Goal: Check status: Check status

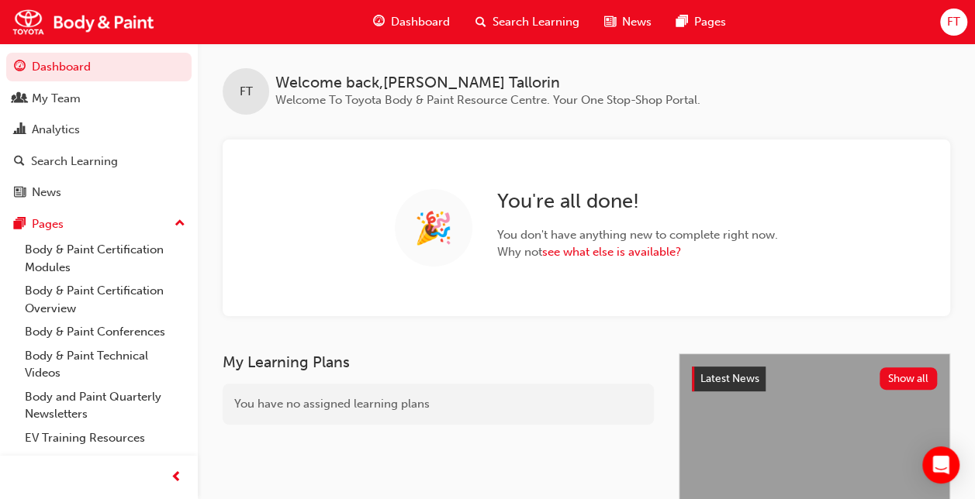
click at [892, 173] on div "🎉 You ' re all done! You don ' t have anything new to complete right now. Why n…" at bounding box center [586, 228] width 727 height 177
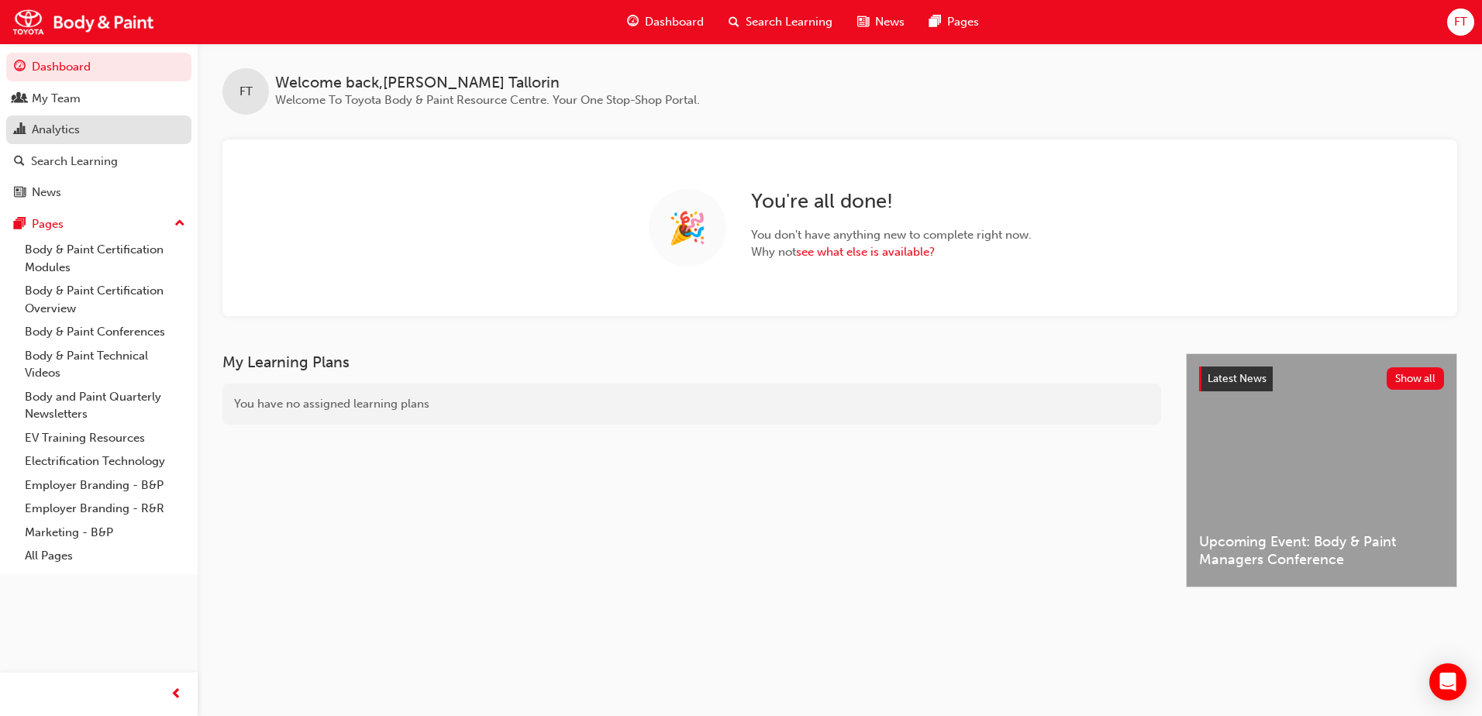
click at [74, 131] on div "Analytics" at bounding box center [56, 130] width 48 height 18
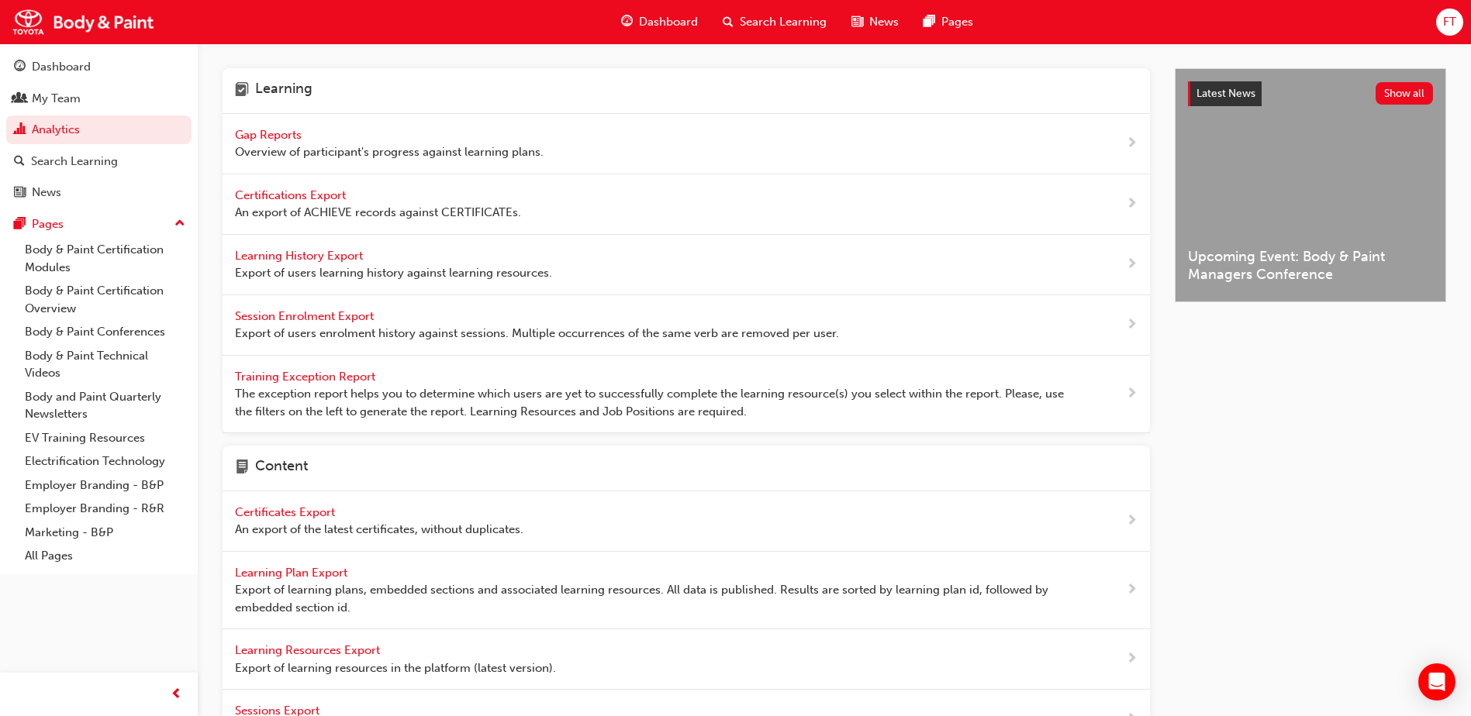
click at [294, 136] on span "Gap Reports" at bounding box center [270, 135] width 70 height 14
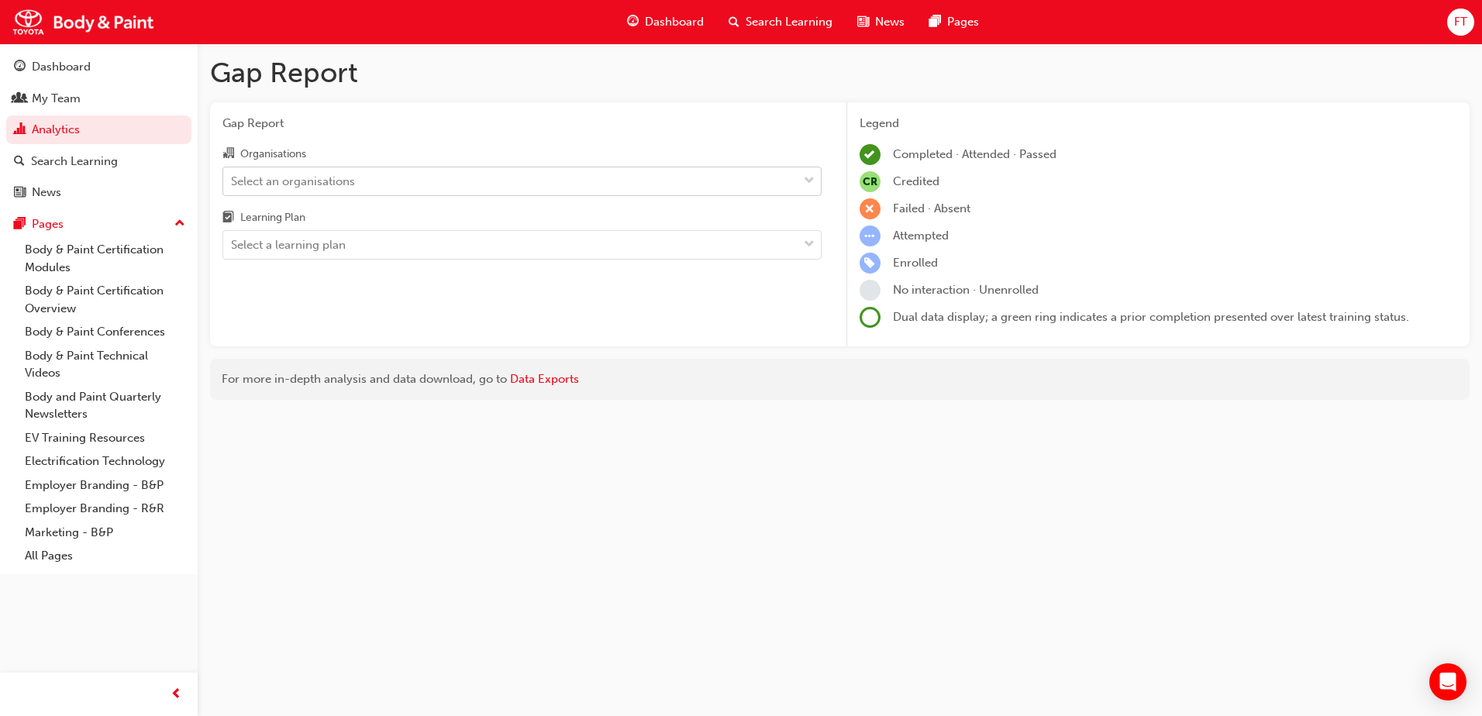
click at [392, 181] on div "Select an organisations" at bounding box center [510, 180] width 575 height 27
click at [233, 181] on input "Organisations Select an organisations" at bounding box center [232, 180] width 2 height 13
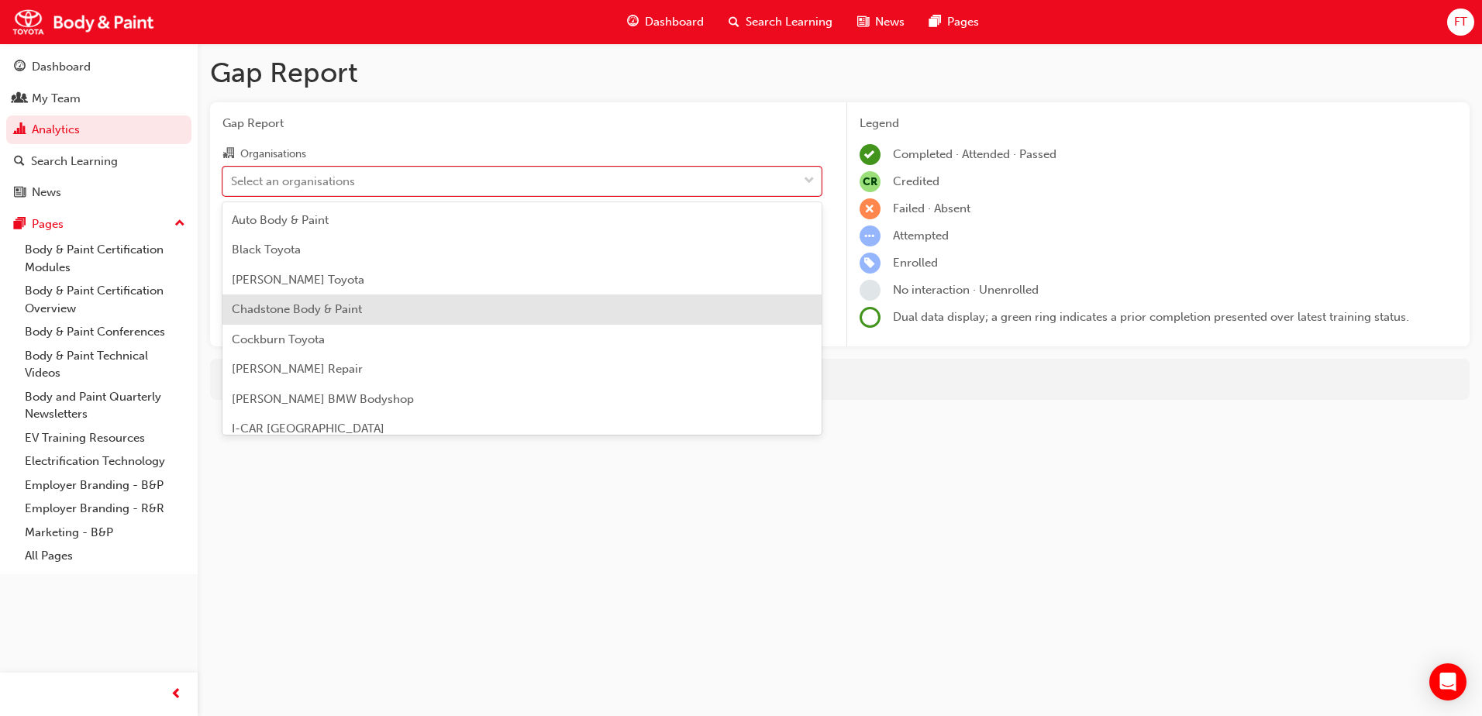
click at [332, 305] on span "Chadstone Body & Paint" at bounding box center [297, 309] width 130 height 14
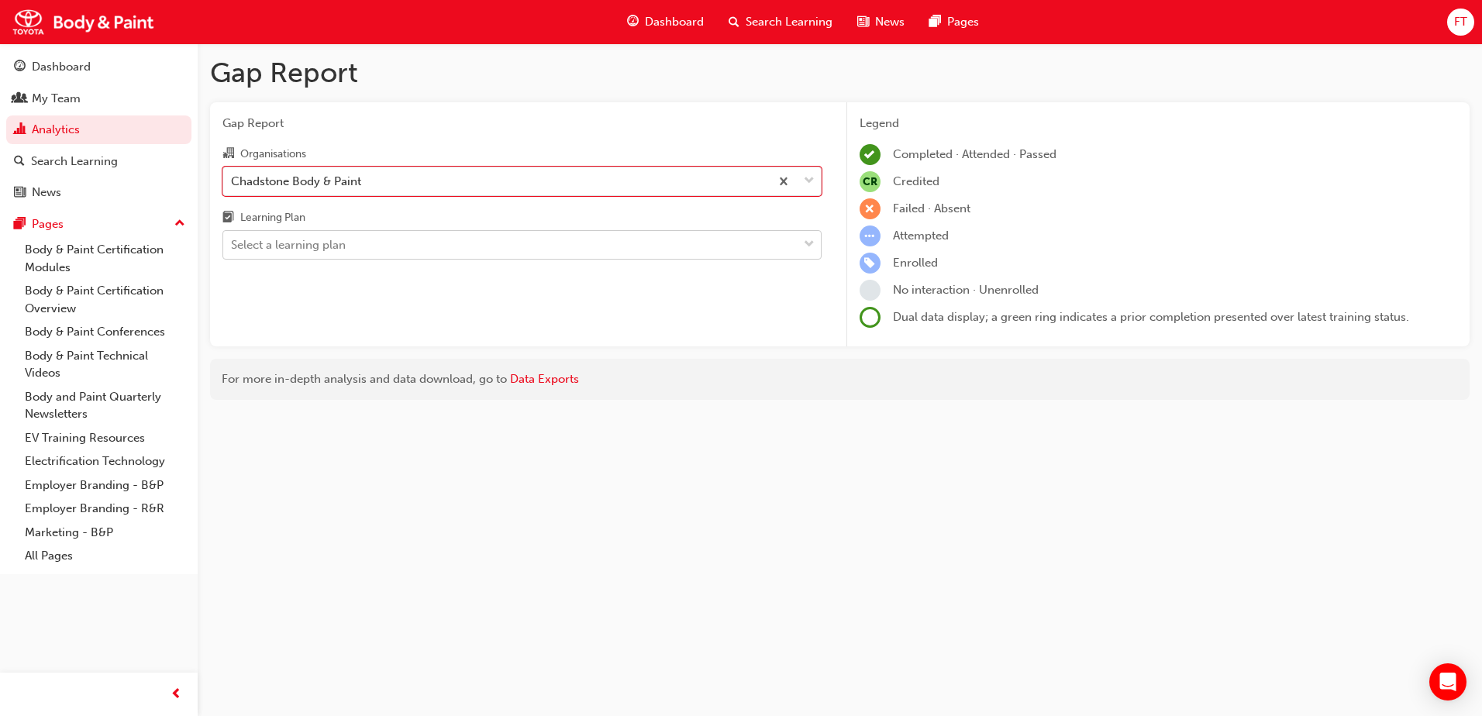
click at [454, 248] on div "Select a learning plan" at bounding box center [510, 245] width 575 height 27
click at [233, 248] on input "Learning Plan Select a learning plan" at bounding box center [232, 244] width 2 height 13
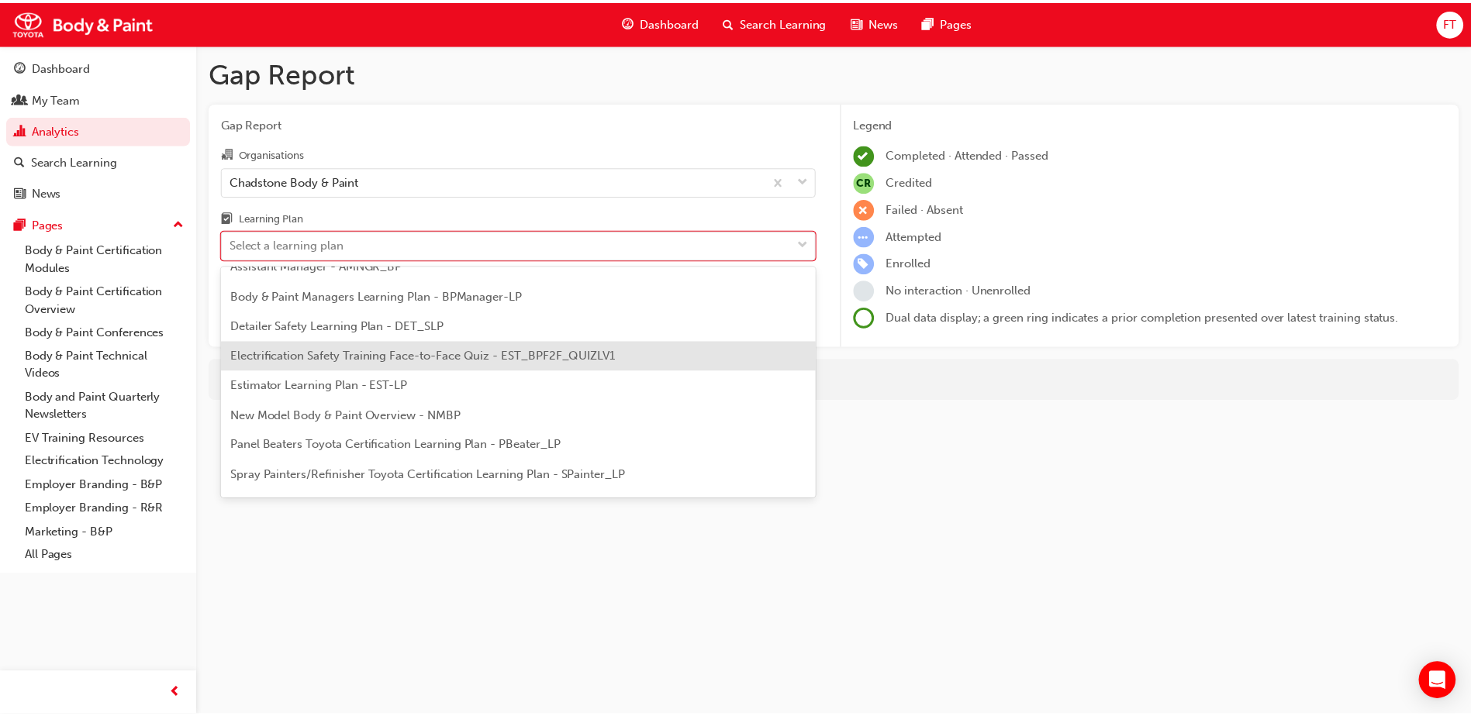
scroll to position [132, 0]
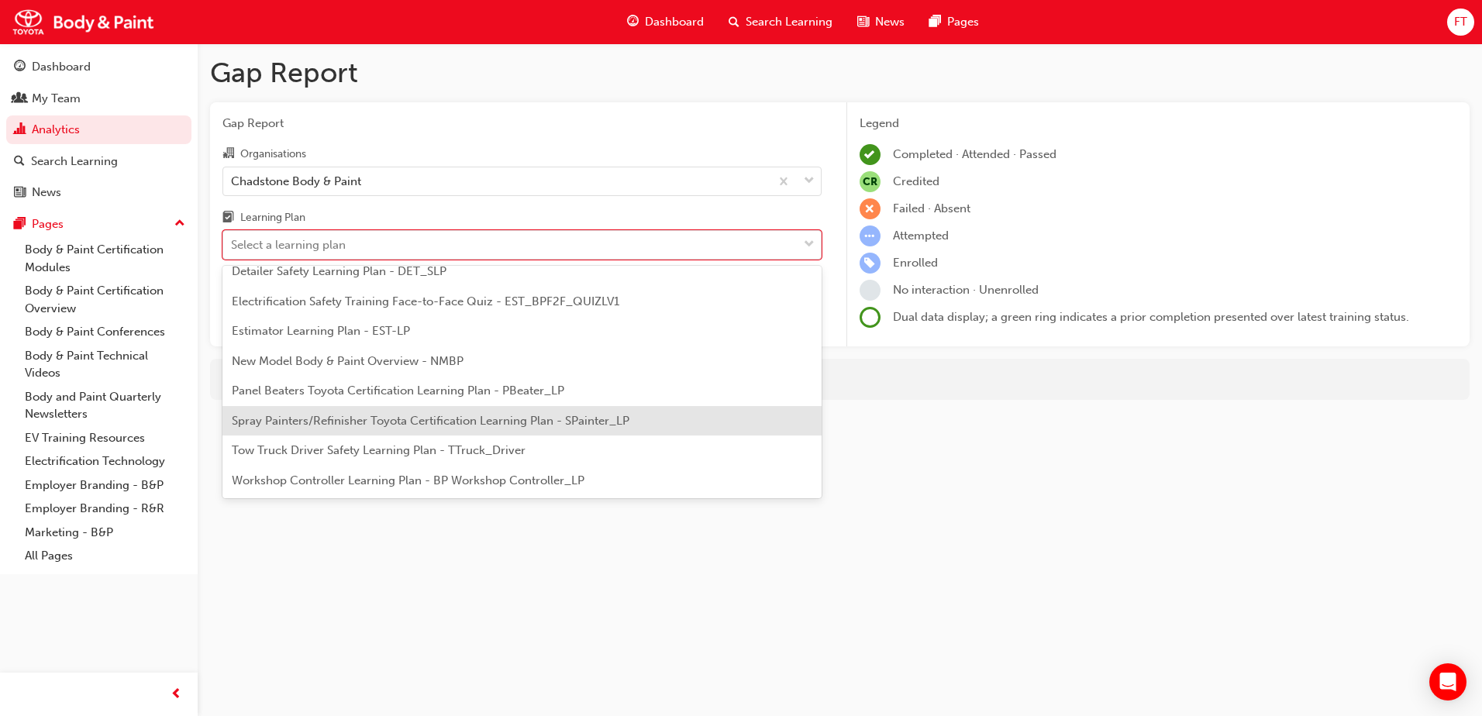
click at [374, 416] on span "Spray Painters/Refinisher Toyota Certification Learning Plan - SPainter_LP" at bounding box center [431, 421] width 398 height 14
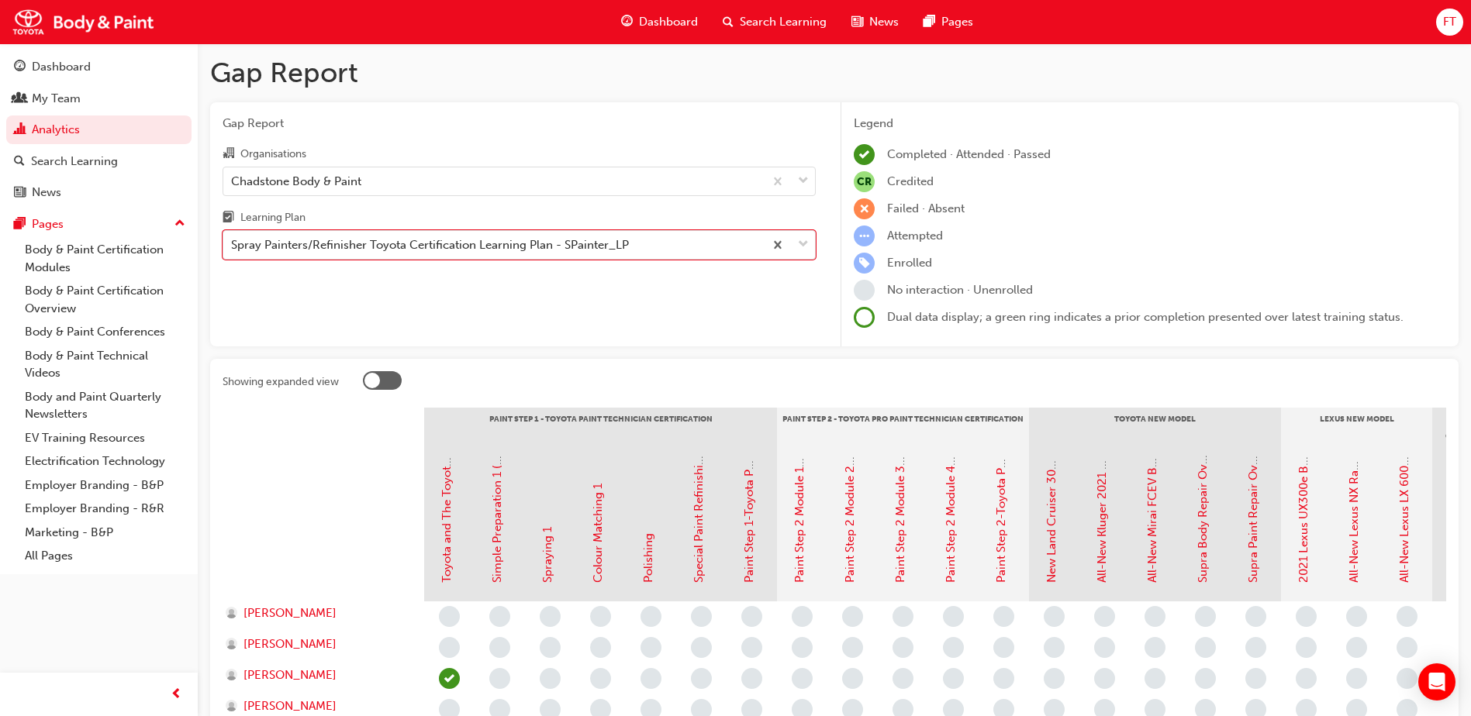
scroll to position [230, 0]
